Goal: Transaction & Acquisition: Purchase product/service

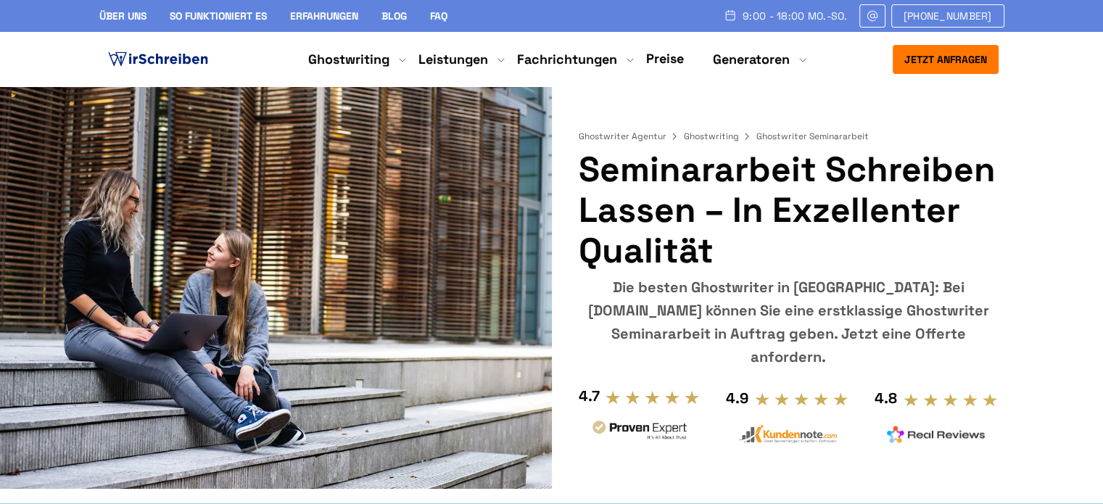
click at [845, 228] on h1 "Seminararbeit Schreiben Lassen – in exzellenter Qualität" at bounding box center [788, 210] width 420 height 122
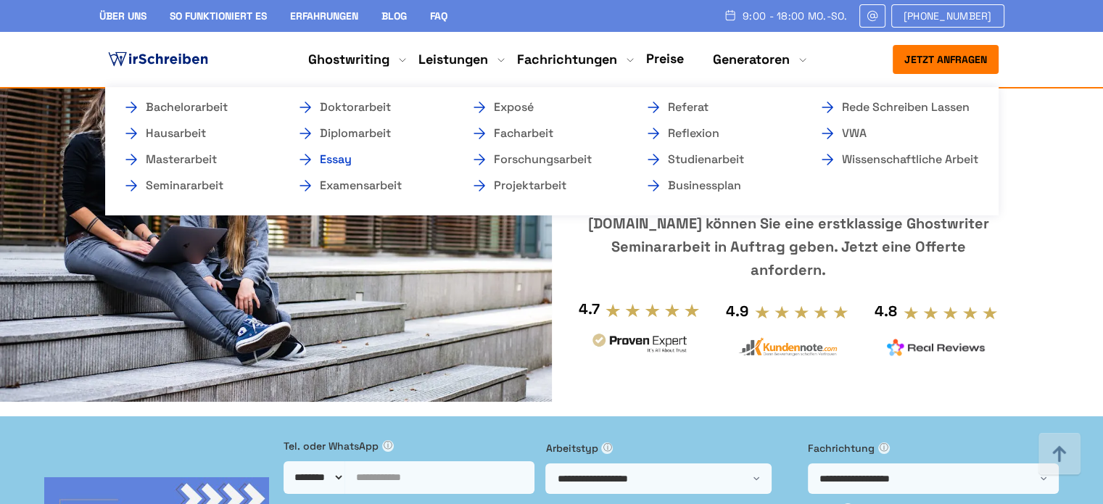
scroll to position [3255, 0]
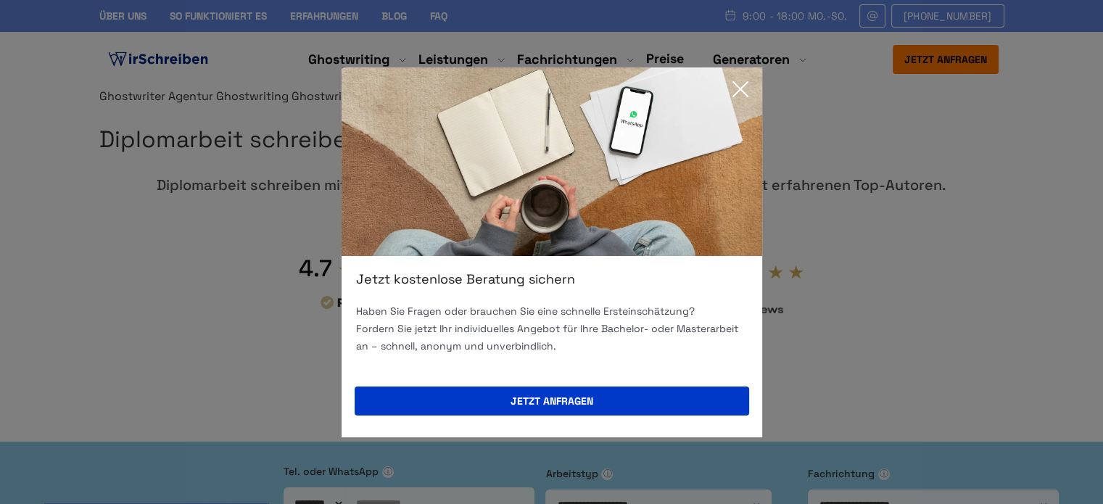
click at [739, 89] on icon at bounding box center [740, 89] width 15 height 15
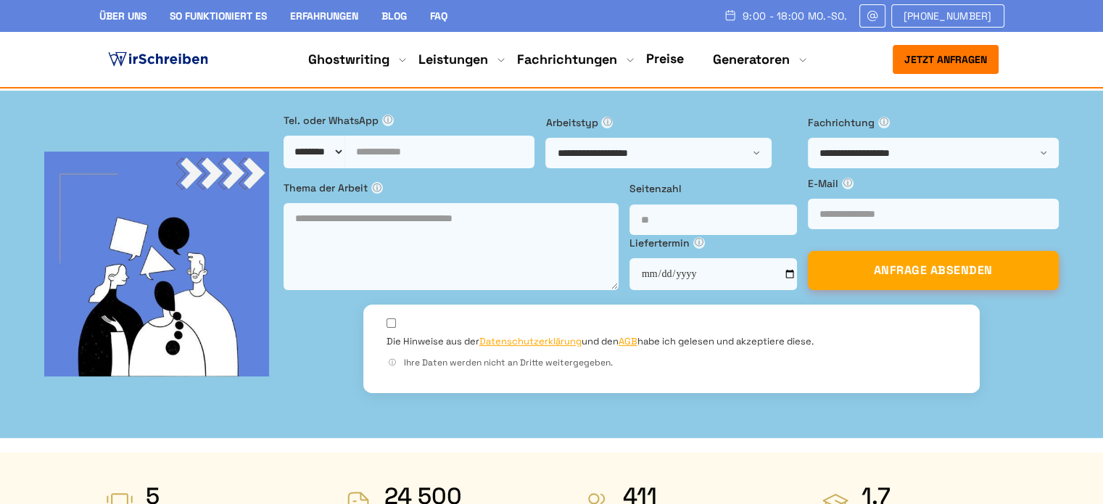
scroll to position [688, 0]
